Goal: Check status: Check status

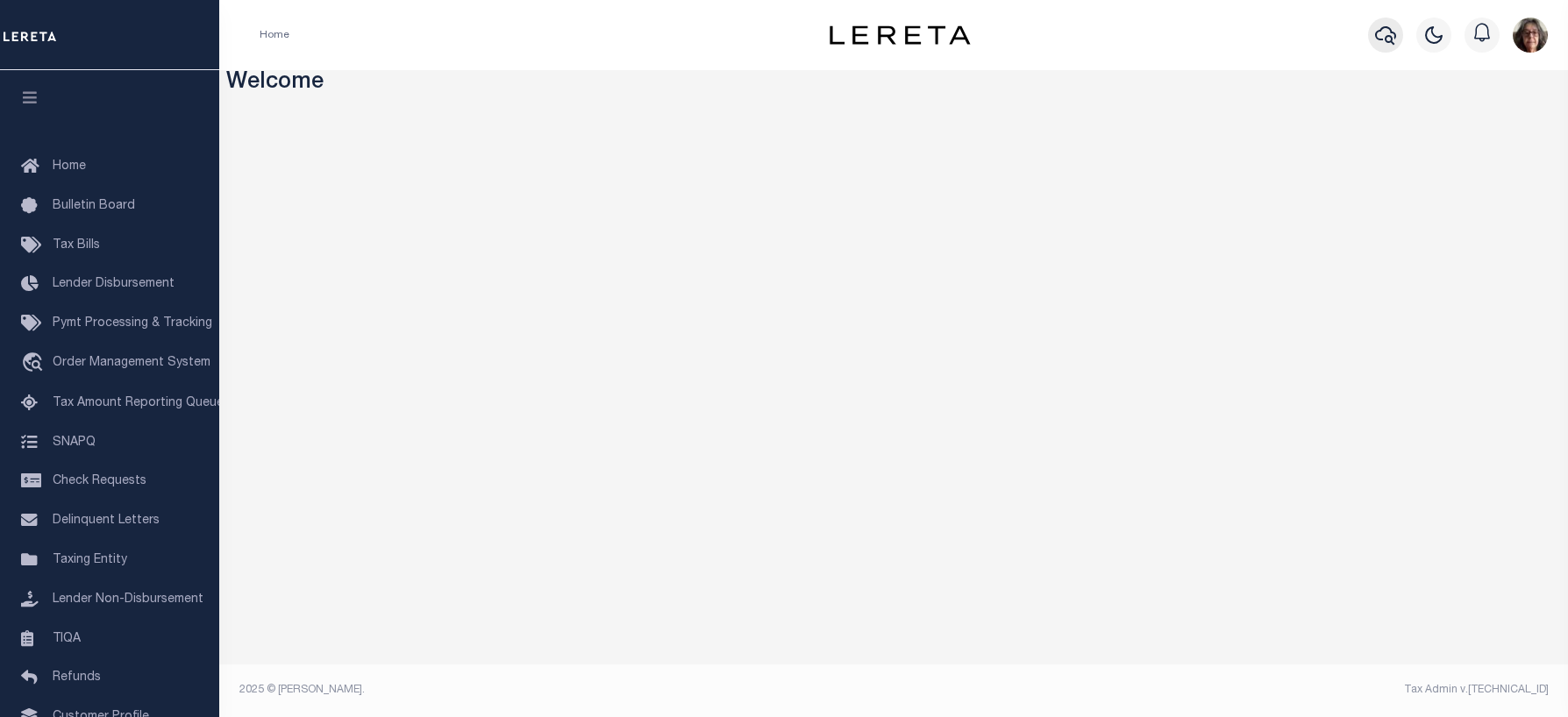
click at [1384, 40] on icon "button" at bounding box center [1385, 34] width 21 height 21
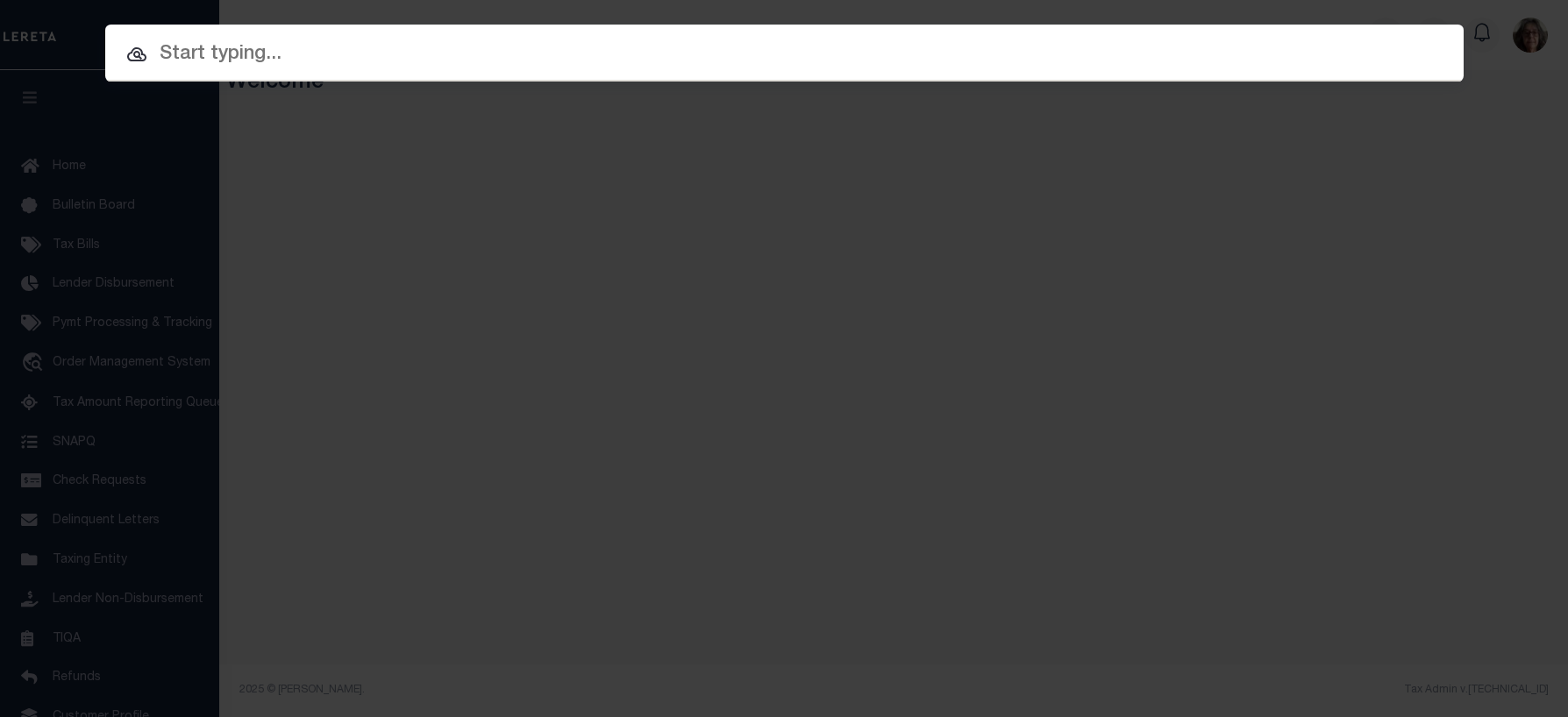
paste input "3810182037773"
type input "3810182037773"
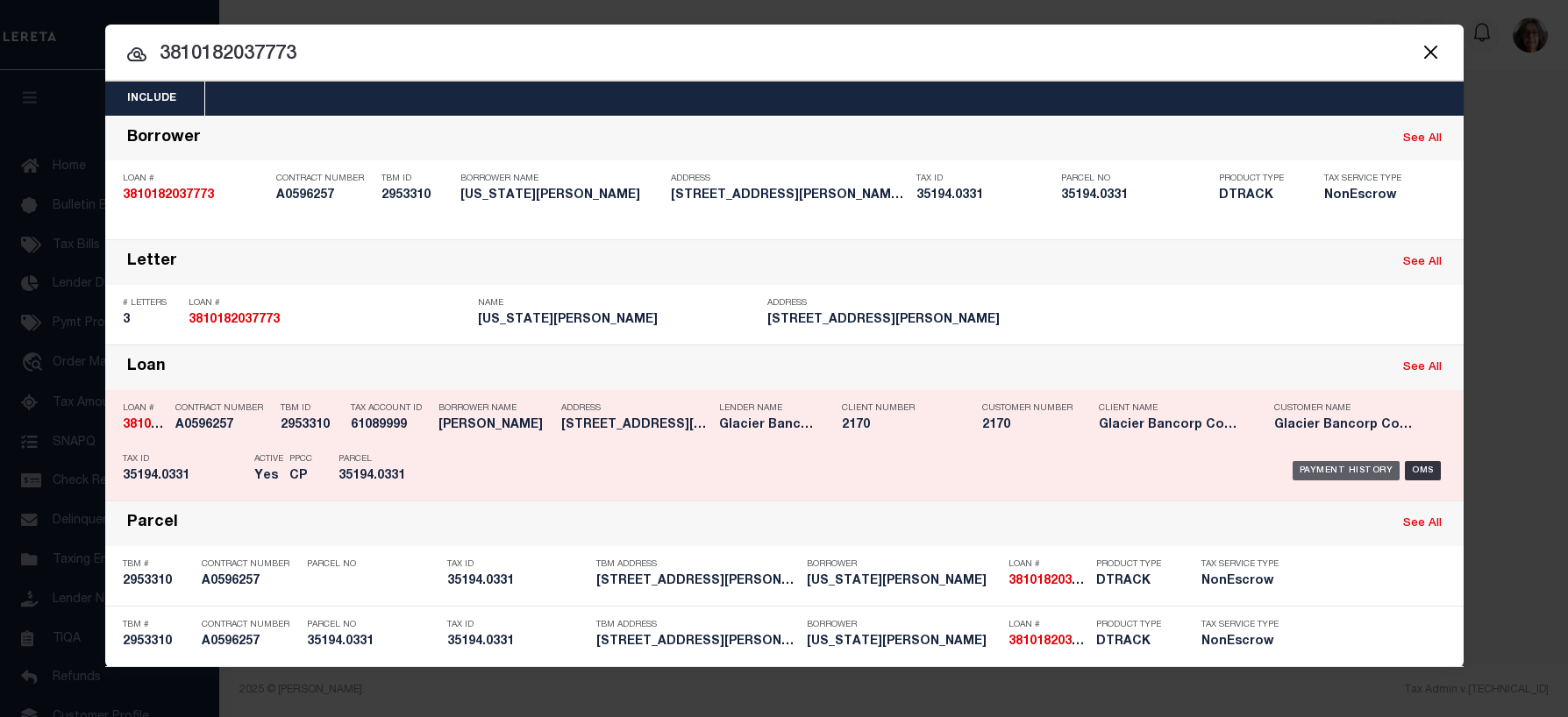
click at [1327, 474] on div "Payment History" at bounding box center [1347, 470] width 108 height 19
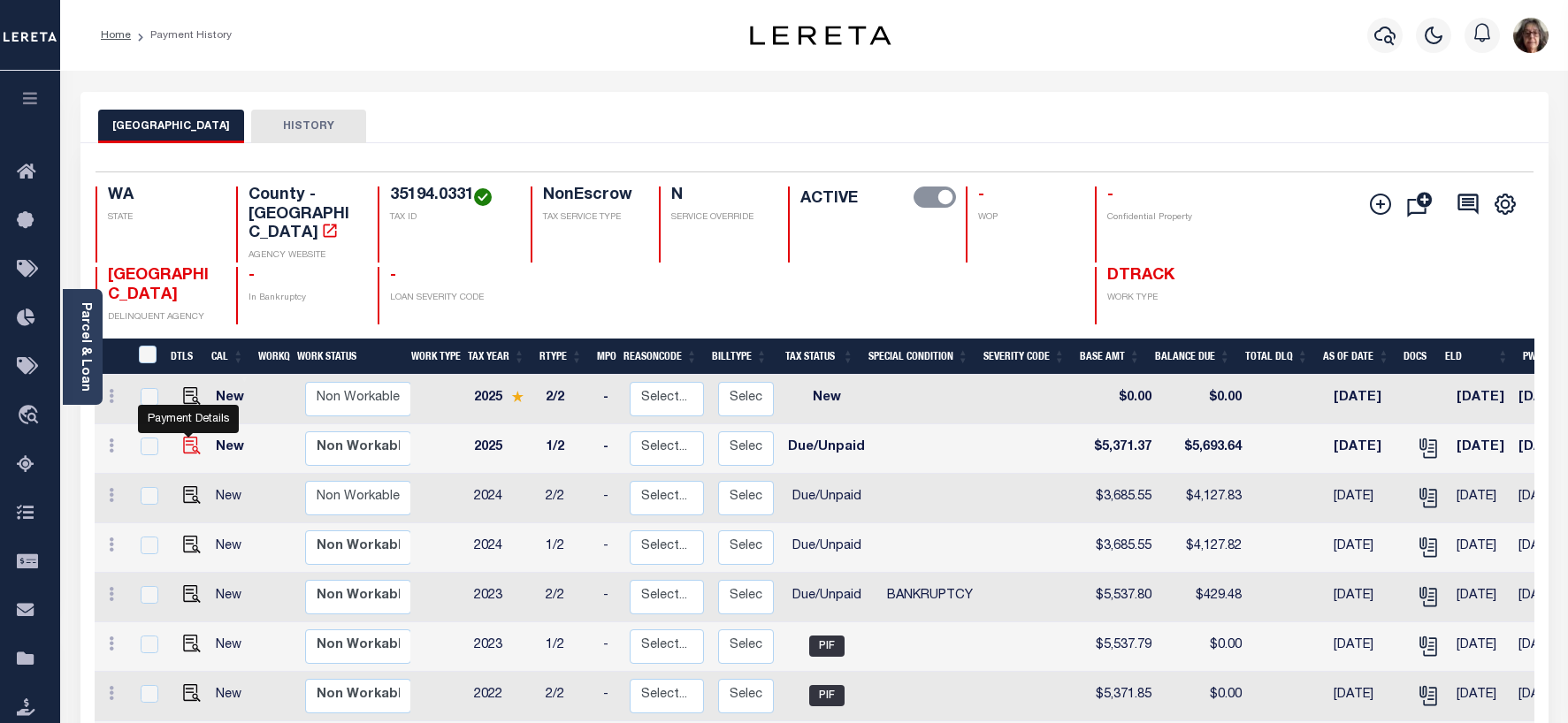
click at [184, 437] on img "" at bounding box center [191, 445] width 17 height 17
checkbox input "true"
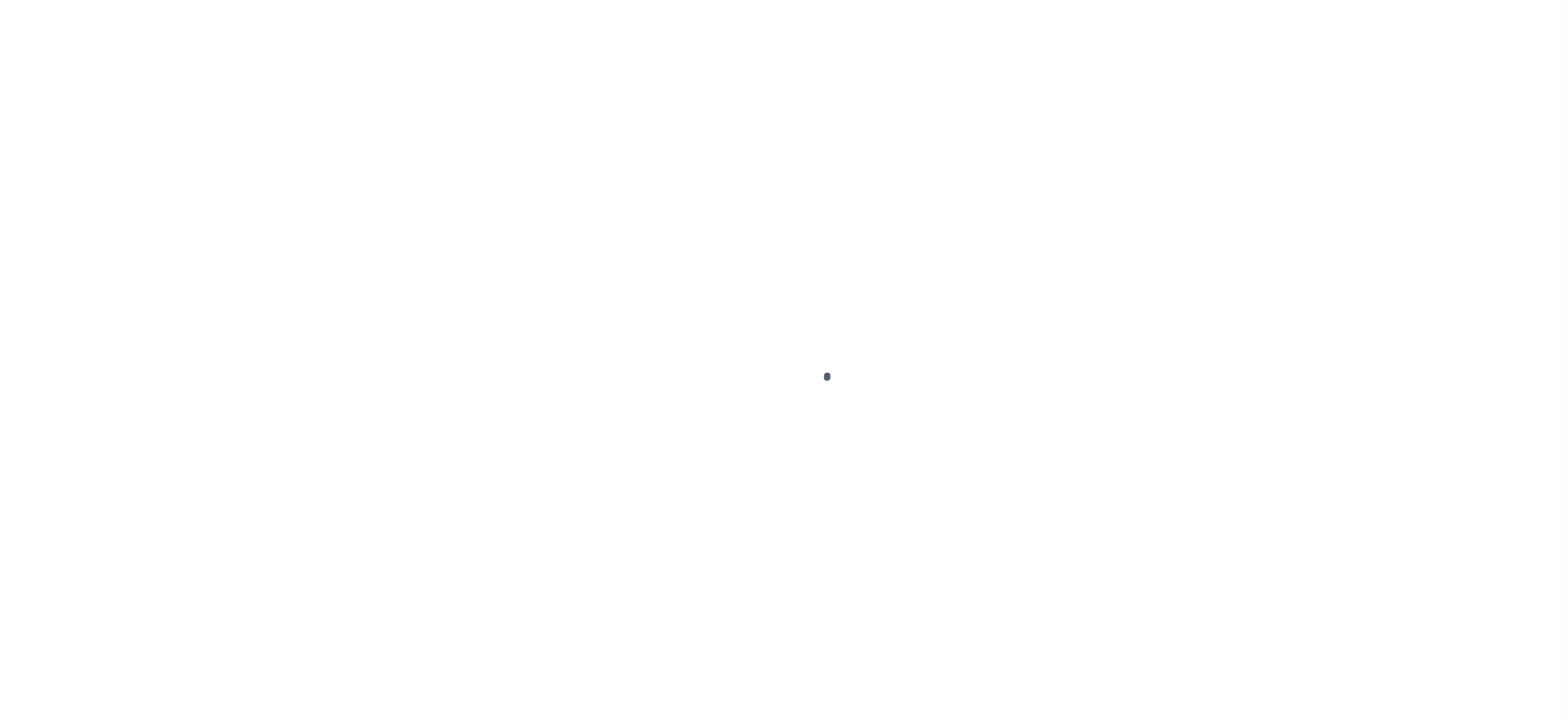
select select "DUE"
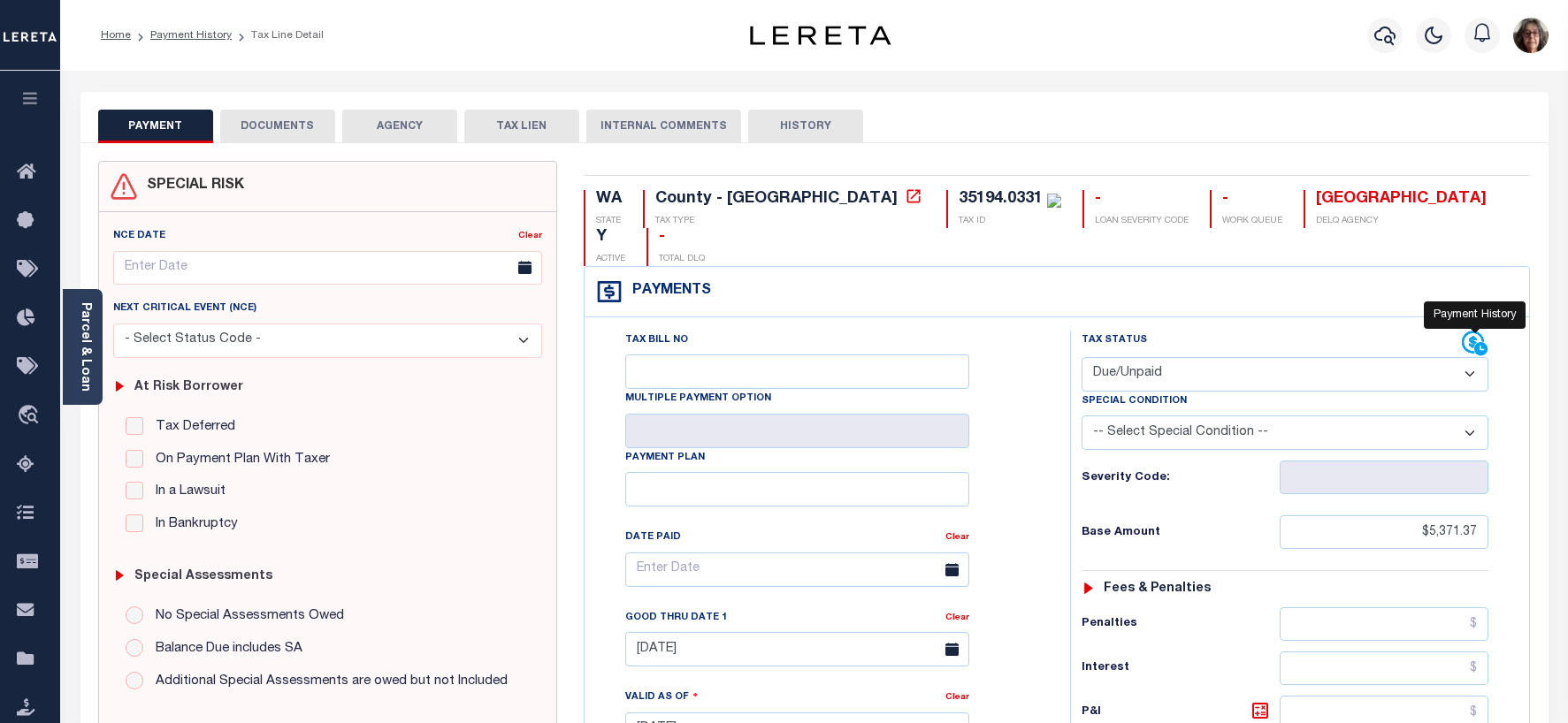
click at [1468, 331] on icon at bounding box center [1474, 343] width 26 height 26
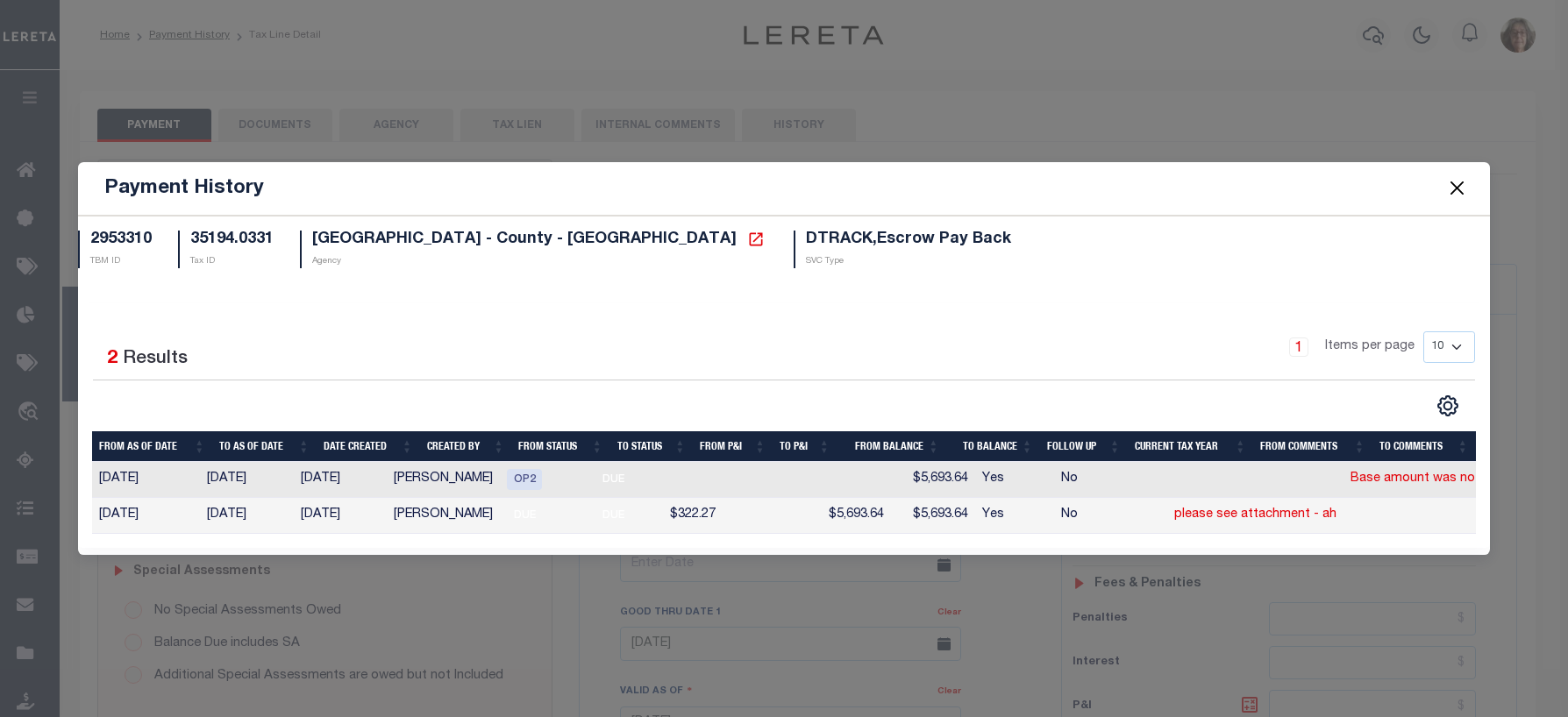
click at [1464, 178] on button "Close" at bounding box center [1456, 188] width 23 height 23
